Goal: Information Seeking & Learning: Understand process/instructions

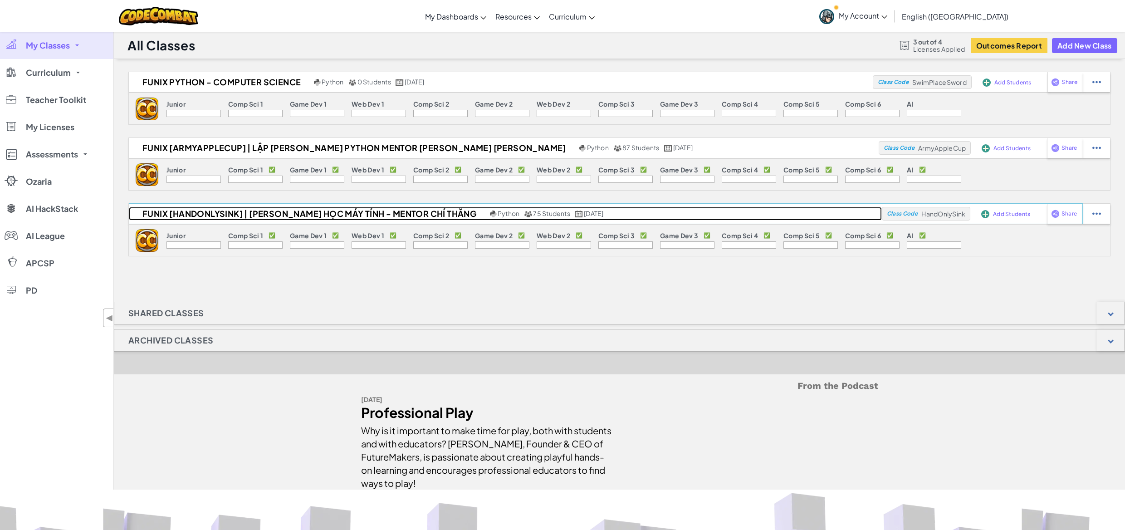
click at [349, 209] on h2 "Funix [HandOnlySink] | [PERSON_NAME] học Máy tính - Mentor Chí Thắng" at bounding box center [308, 214] width 359 height 14
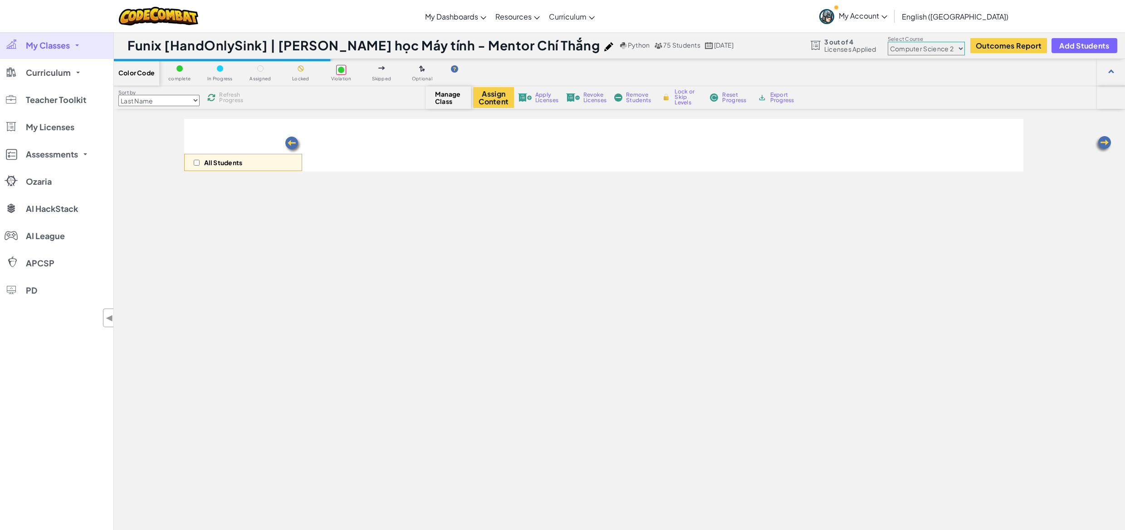
click at [960, 54] on div "Funix [HandOnlySink] | [PERSON_NAME] học Máy tính - Mentor Chí Thắng Python 75 …" at bounding box center [619, 45] width 1011 height 27
click at [959, 53] on select "Junior Introduction to Computer Science Game Development 1 Web Development 1 Co…" at bounding box center [926, 49] width 77 height 14
select select "5789587aad86a6efb5737020"
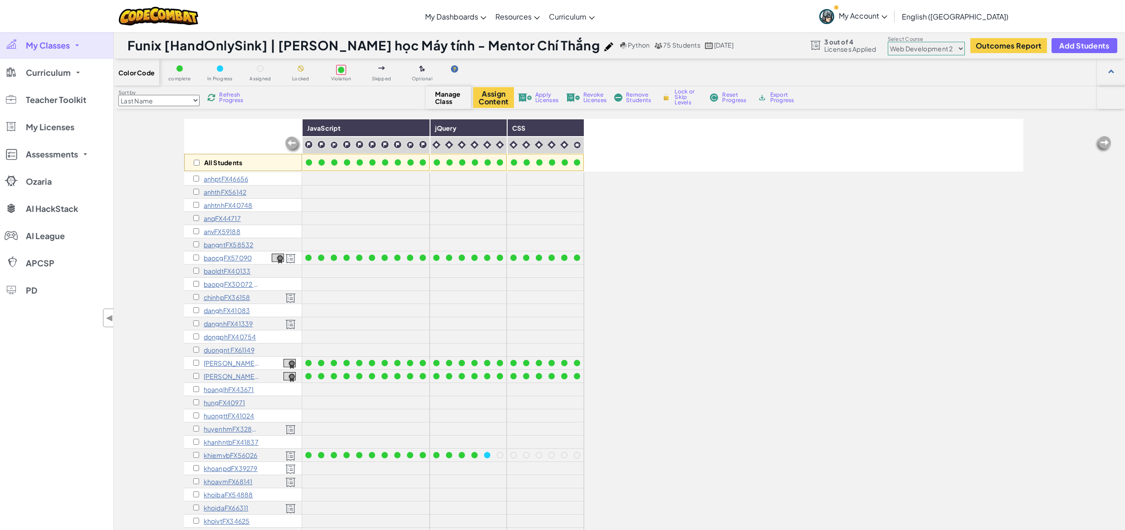
click at [56, 41] on span "My Classes" at bounding box center [48, 45] width 44 height 8
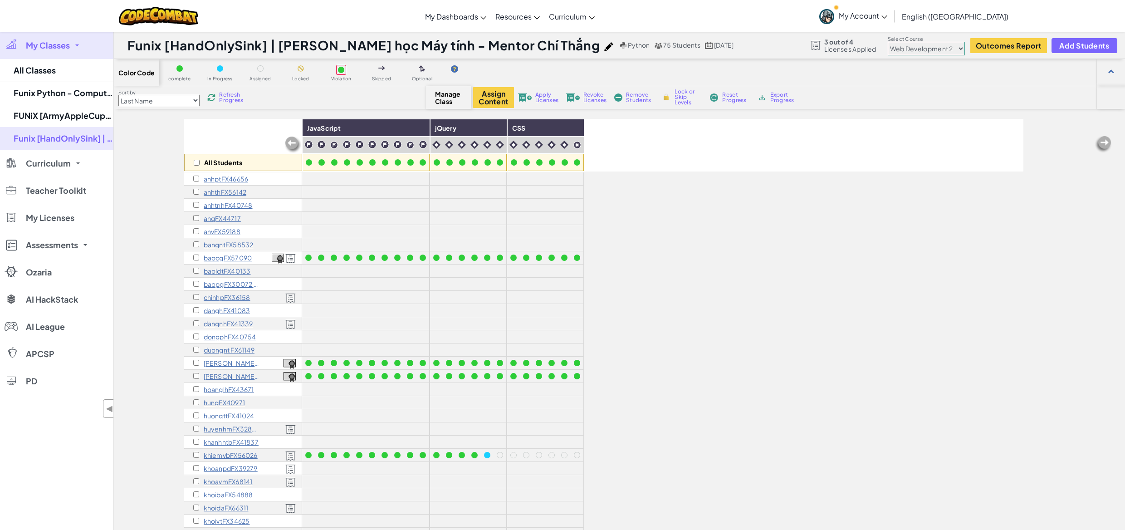
click at [62, 48] on span "My Classes" at bounding box center [48, 45] width 44 height 8
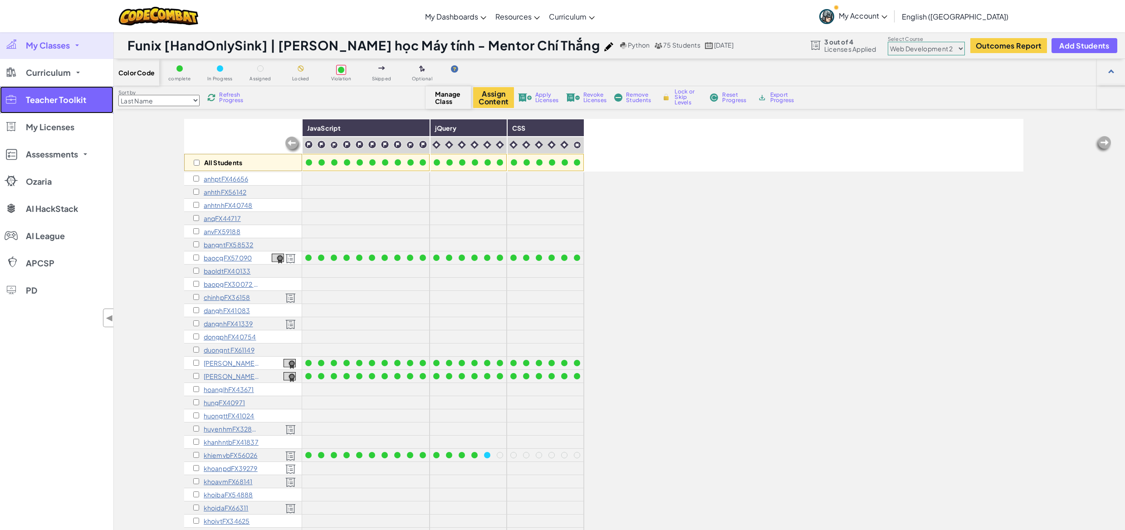
click at [68, 106] on link "Teacher Toolkit" at bounding box center [56, 99] width 113 height 27
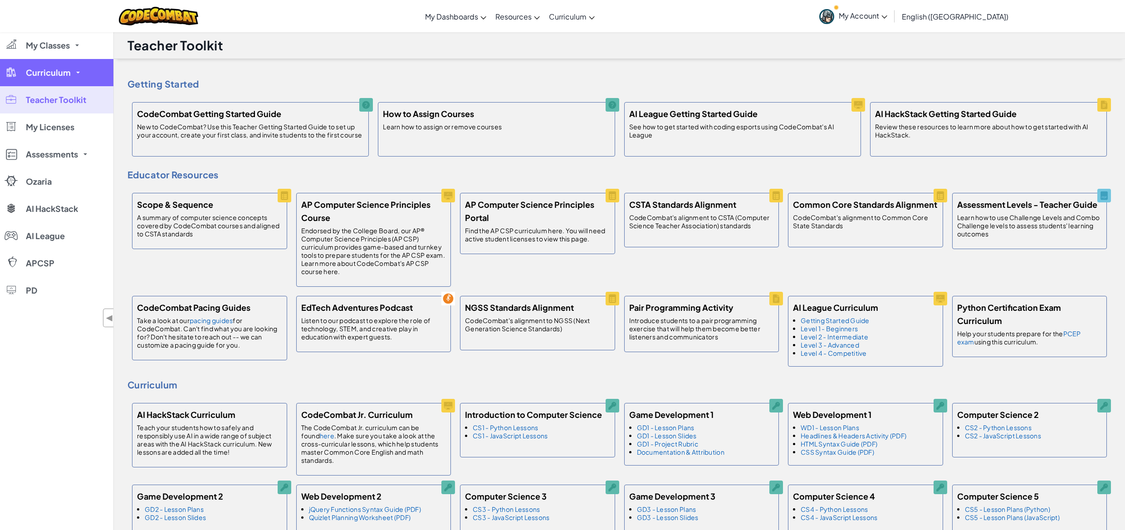
click at [50, 71] on span "Curriculum" at bounding box center [48, 73] width 45 height 8
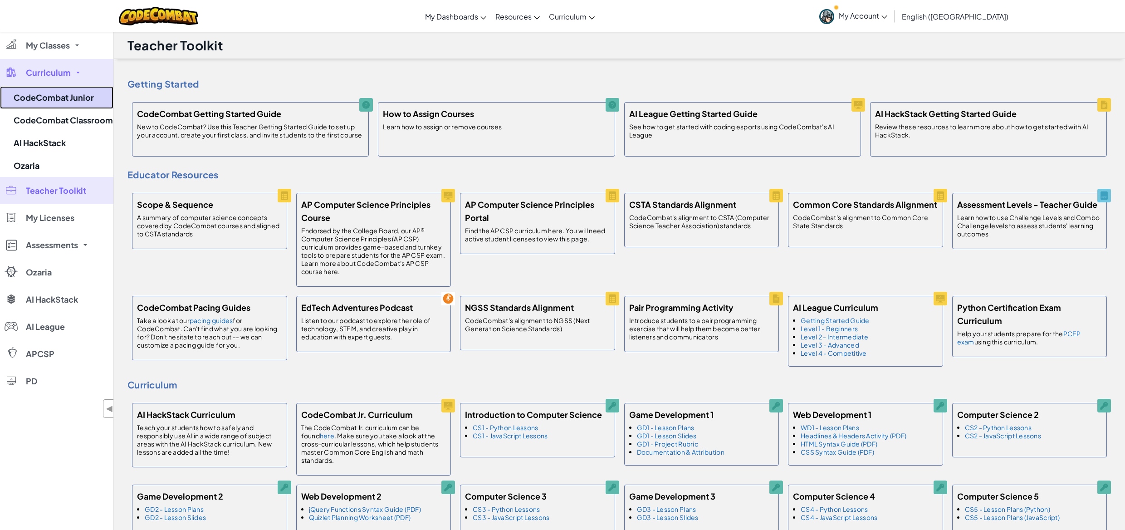
click at [51, 104] on link "CodeCombat Junior" at bounding box center [56, 97] width 113 height 23
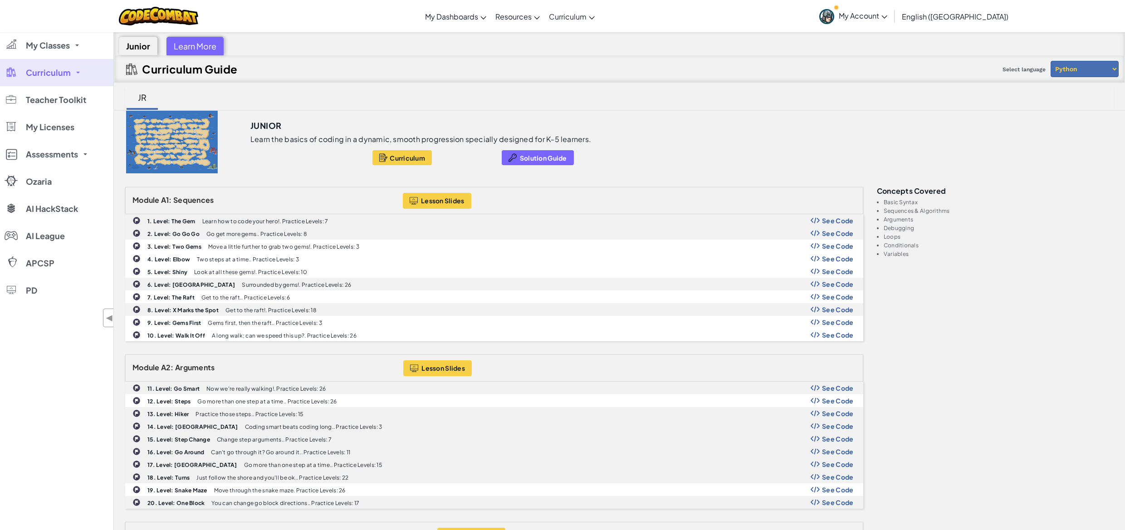
click at [52, 73] on span "Curriculum" at bounding box center [48, 73] width 45 height 8
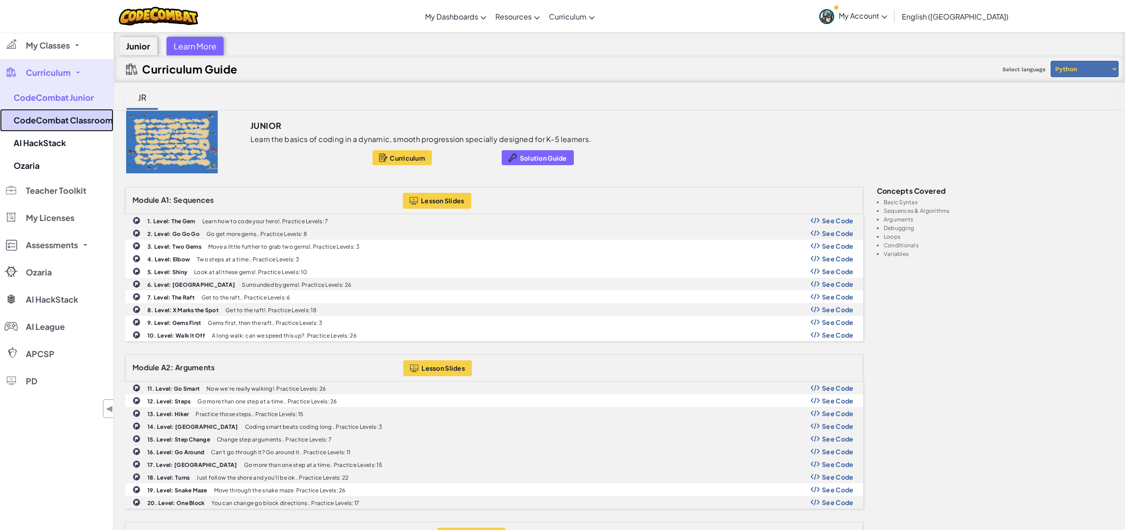
click at [63, 128] on link "CodeCombat Classroom" at bounding box center [56, 120] width 113 height 23
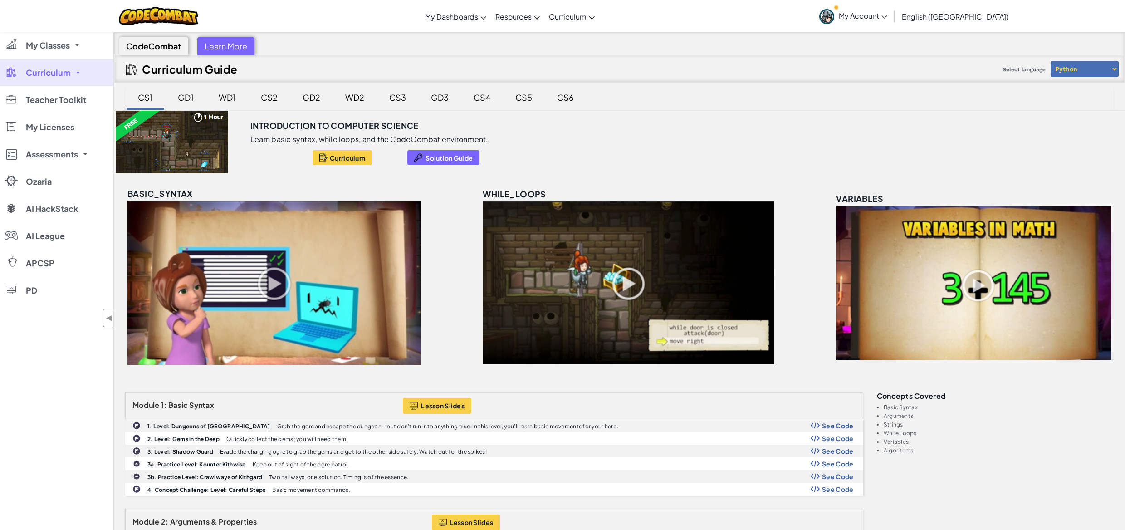
click at [354, 98] on div "WD2" at bounding box center [354, 97] width 37 height 21
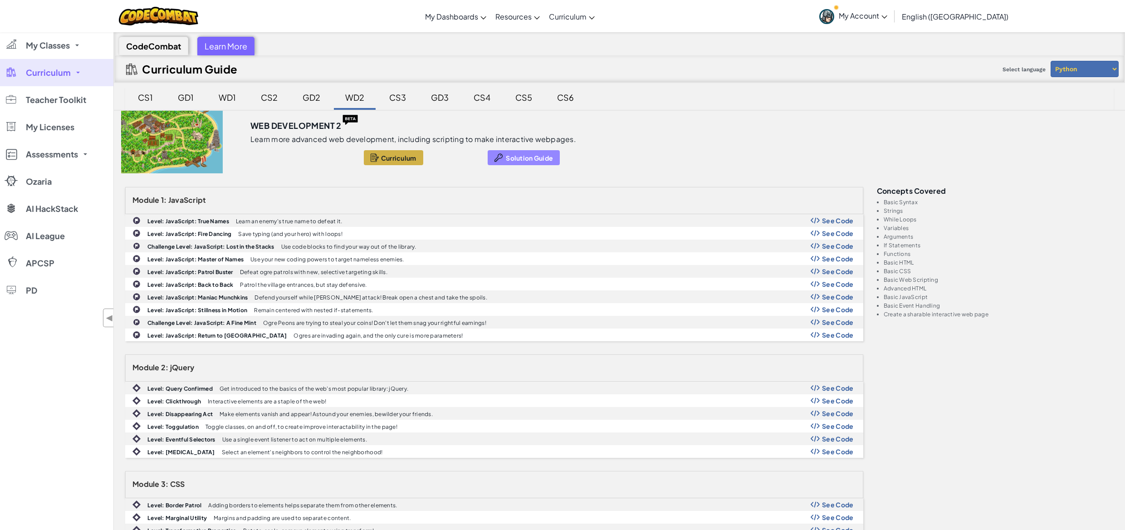
click at [496, 161] on div at bounding box center [499, 157] width 8 height 10
